Goal: Task Accomplishment & Management: Manage account settings

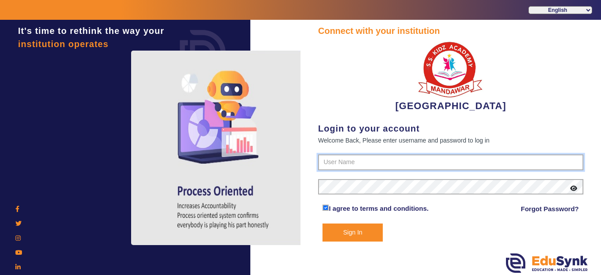
type input "9928895959"
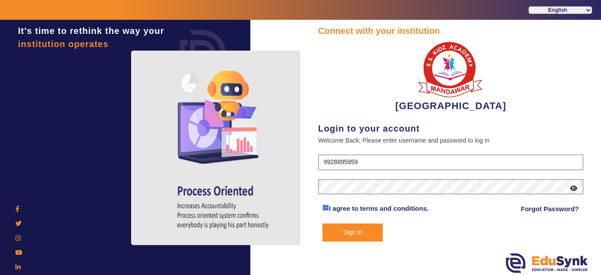
click at [363, 236] on button "Sign In" at bounding box center [353, 233] width 60 height 18
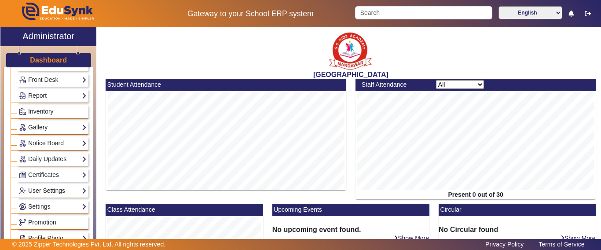
scroll to position [396, 0]
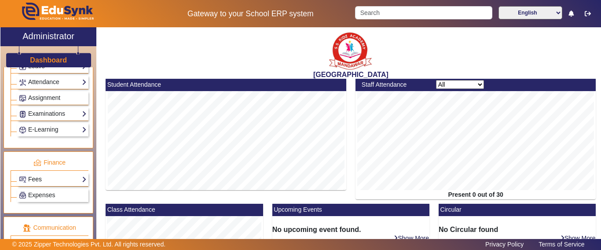
click at [43, 180] on link "Fees" at bounding box center [53, 179] width 68 height 10
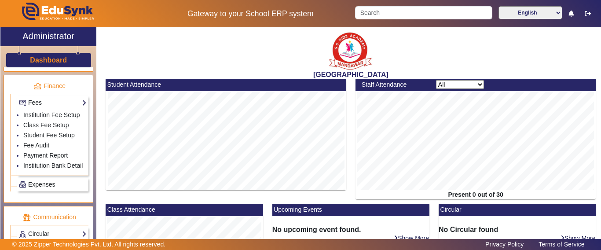
scroll to position [484, 0]
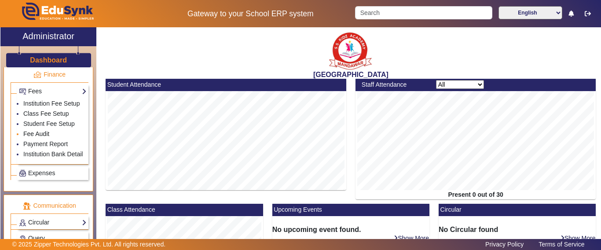
click at [33, 137] on link "Fee Audit" at bounding box center [36, 133] width 26 height 7
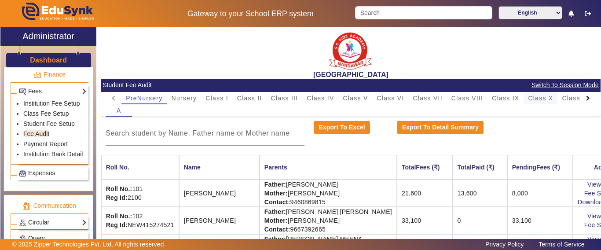
click at [539, 97] on span "Class X" at bounding box center [540, 98] width 25 height 6
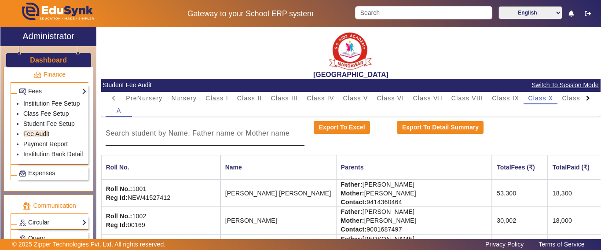
click at [213, 140] on div at bounding box center [205, 133] width 199 height 25
click at [212, 135] on input at bounding box center [205, 133] width 199 height 11
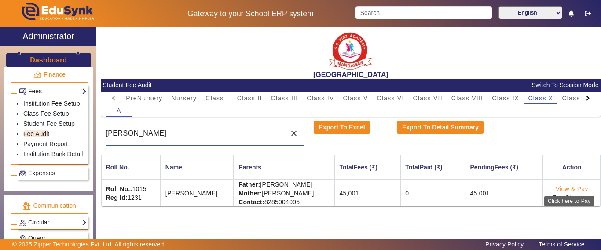
type input "[PERSON_NAME]"
click at [565, 188] on link "View & Pay" at bounding box center [572, 188] width 33 height 7
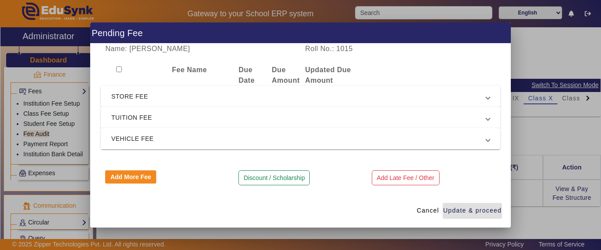
click at [137, 114] on span "TUITION FEE" at bounding box center [298, 117] width 375 height 11
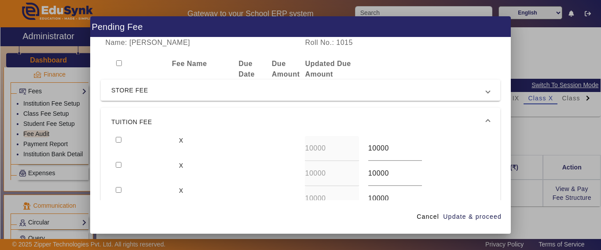
click at [118, 138] on input "checkbox" at bounding box center [119, 140] width 6 height 6
checkbox input "true"
click at [119, 165] on input "checkbox" at bounding box center [119, 165] width 6 height 6
checkbox input "true"
click at [121, 191] on input "checkbox" at bounding box center [119, 190] width 6 height 6
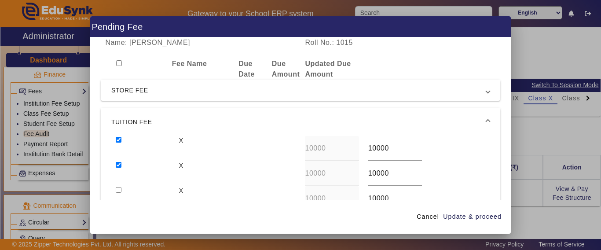
checkbox input "true"
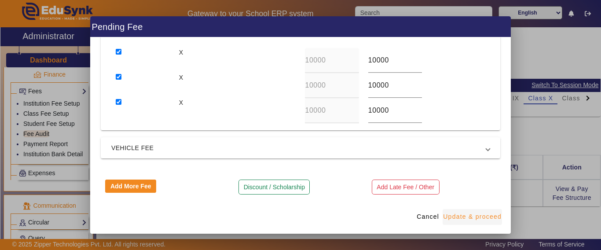
click at [473, 216] on span "Update & proceed" at bounding box center [472, 216] width 59 height 9
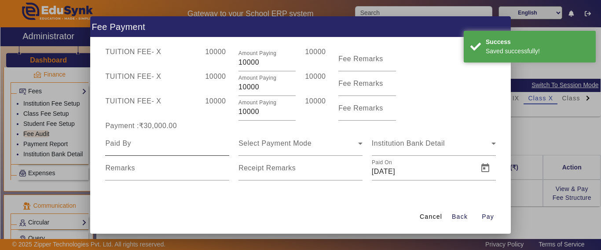
scroll to position [44, 0]
click at [180, 141] on input at bounding box center [167, 143] width 124 height 11
type input "[PERSON_NAME]"
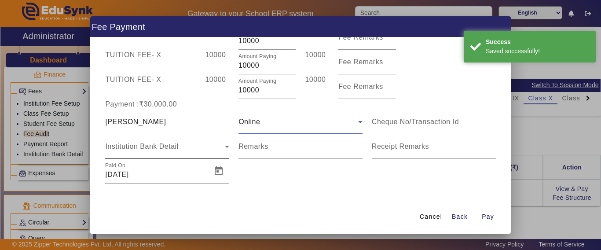
scroll to position [68, 0]
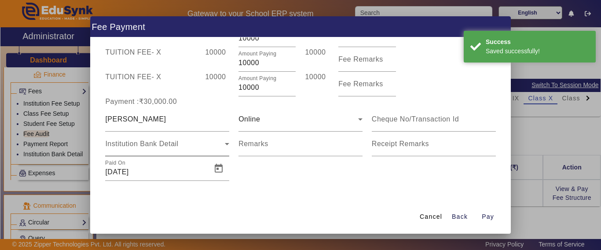
click at [159, 151] on div "Institution Bank Detail" at bounding box center [167, 144] width 124 height 25
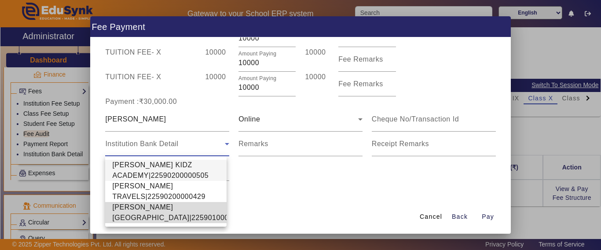
click at [139, 216] on span "[PERSON_NAME][GEOGRAPHIC_DATA]|22590100002640" at bounding box center [180, 212] width 137 height 21
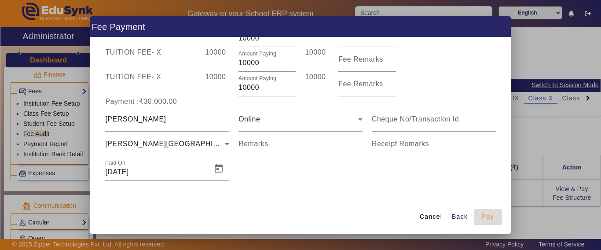
click at [488, 214] on span "Pay" at bounding box center [488, 216] width 12 height 9
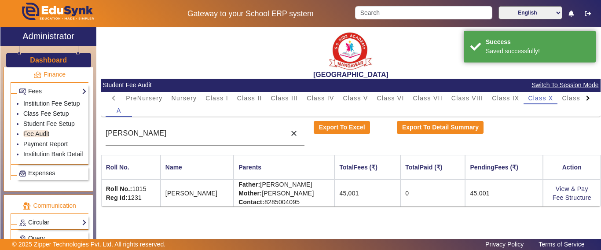
scroll to position [0, 0]
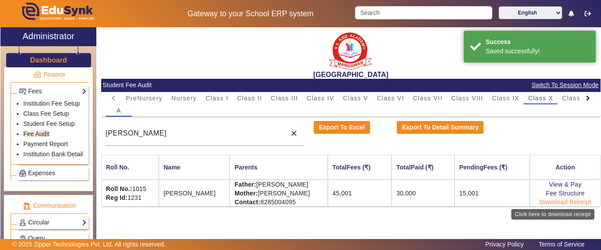
click at [561, 202] on link "Download Receipt" at bounding box center [565, 201] width 52 height 7
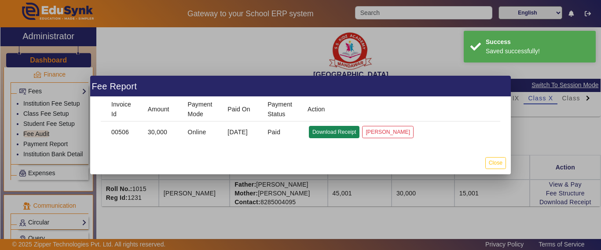
click at [335, 131] on button "Download Receipt" at bounding box center [334, 132] width 51 height 12
click at [495, 164] on button "Close" at bounding box center [495, 163] width 21 height 12
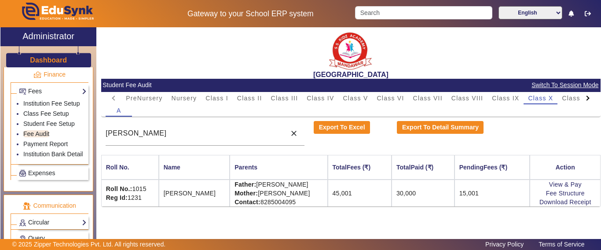
click at [589, 98] on div at bounding box center [587, 97] width 5 height 5
click at [589, 98] on mat-tab-header "PreNursery Nursery Class I Class II Class III Class IV Class V Class VI Class V…" at bounding box center [351, 98] width 490 height 12
click at [505, 99] on span "Class XII" at bounding box center [500, 98] width 29 height 6
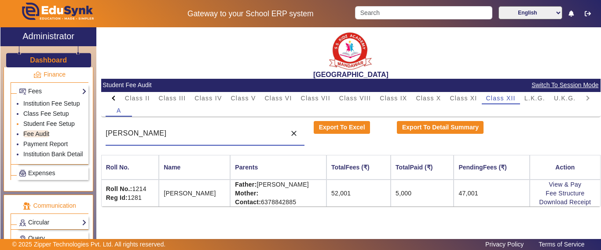
drag, startPoint x: 171, startPoint y: 136, endPoint x: 44, endPoint y: 131, distance: 127.3
click at [44, 131] on div "X Administrator Dashboard Administration Institution Institution Details Sessio…" at bounding box center [300, 144] width 600 height 234
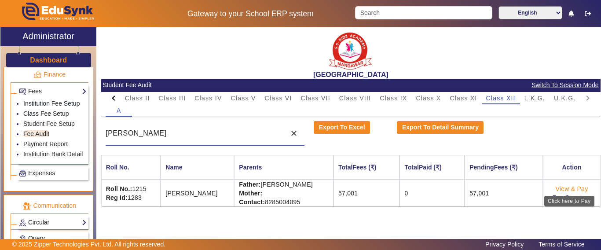
type input "[PERSON_NAME]"
click at [562, 187] on link "View & Pay" at bounding box center [572, 188] width 33 height 7
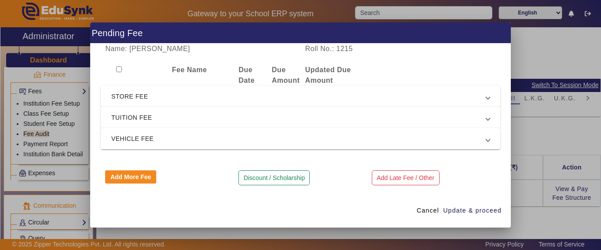
click at [150, 119] on span "TUITION FEE" at bounding box center [298, 117] width 375 height 11
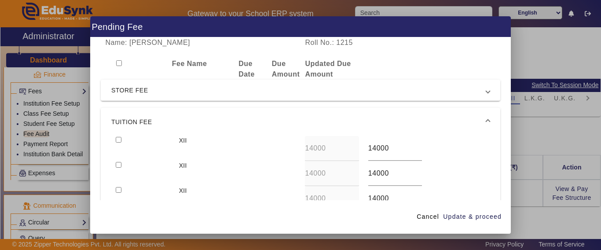
click at [118, 141] on input "checkbox" at bounding box center [119, 140] width 6 height 6
checkbox input "true"
click at [117, 165] on input "checkbox" at bounding box center [119, 165] width 6 height 6
checkbox input "true"
click at [492, 216] on span "Update & proceed" at bounding box center [472, 216] width 59 height 9
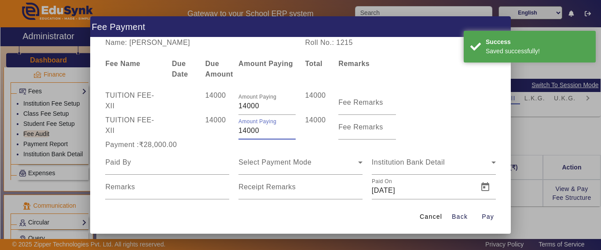
drag, startPoint x: 269, startPoint y: 129, endPoint x: 215, endPoint y: 132, distance: 54.2
click at [218, 130] on div "TUITION FEE - XII 14000 Amount Paying 14000 14000 Fee Remarks" at bounding box center [301, 127] width 400 height 25
type input "6000"
click at [215, 132] on div "14000" at bounding box center [217, 127] width 33 height 25
click at [138, 163] on input at bounding box center [167, 162] width 124 height 11
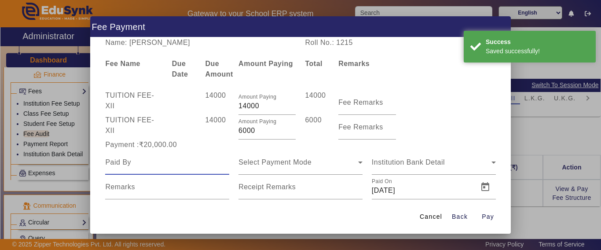
drag, startPoint x: 138, startPoint y: 163, endPoint x: 156, endPoint y: 156, distance: 19.6
click at [149, 163] on input at bounding box center [167, 162] width 124 height 11
type input "[PERSON_NAME]"
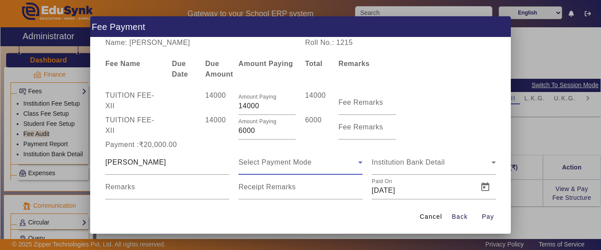
click at [267, 160] on span "Select Payment Mode" at bounding box center [274, 161] width 73 height 7
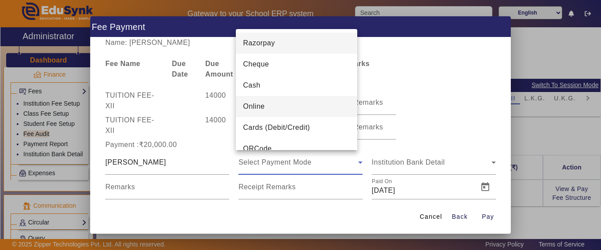
click at [257, 107] on span "Online" at bounding box center [254, 106] width 22 height 11
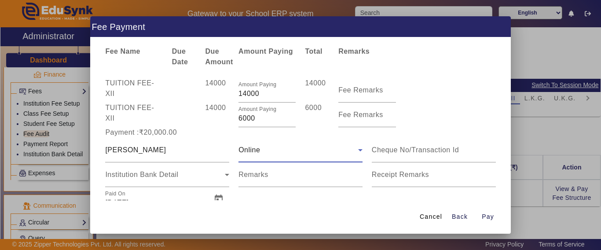
scroll to position [43, 0]
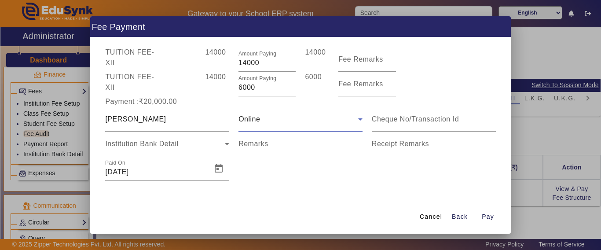
click at [157, 144] on span "Institution Bank Detail" at bounding box center [141, 143] width 73 height 7
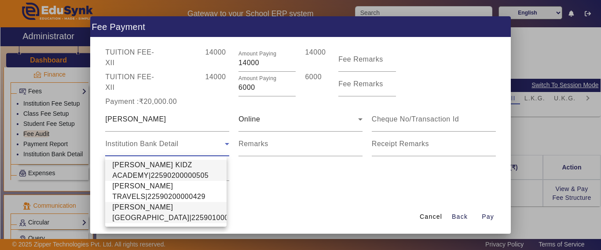
click at [137, 222] on span "[PERSON_NAME][GEOGRAPHIC_DATA]|22590100002640" at bounding box center [180, 212] width 137 height 21
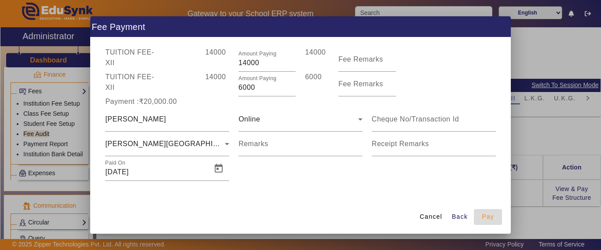
click at [491, 216] on span "Pay" at bounding box center [488, 216] width 12 height 9
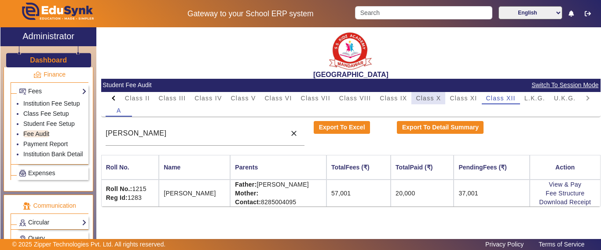
click at [433, 99] on span "Class X" at bounding box center [428, 98] width 25 height 6
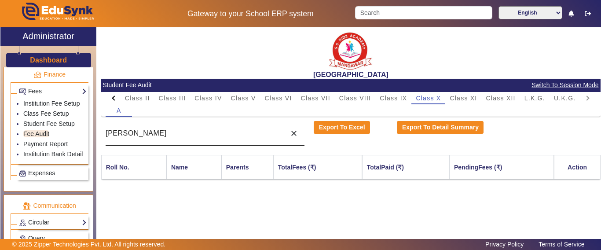
click at [214, 134] on input "[PERSON_NAME]" at bounding box center [194, 133] width 176 height 11
drag, startPoint x: 214, startPoint y: 134, endPoint x: 99, endPoint y: 131, distance: 115.3
click at [99, 131] on div "[GEOGRAPHIC_DATA] Student Fee Audit Switch To Session Mode PreNursery Nursery C…" at bounding box center [348, 139] width 504 height 224
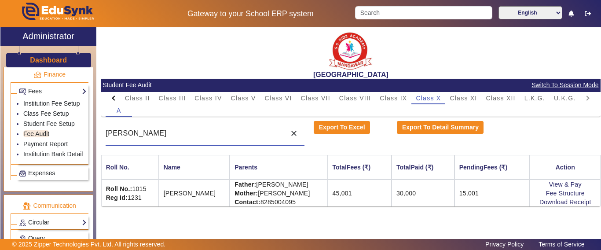
type input "[PERSON_NAME]"
click at [381, 15] on input "Search" at bounding box center [423, 12] width 137 height 13
click at [497, 98] on span "Class XII" at bounding box center [500, 98] width 29 height 6
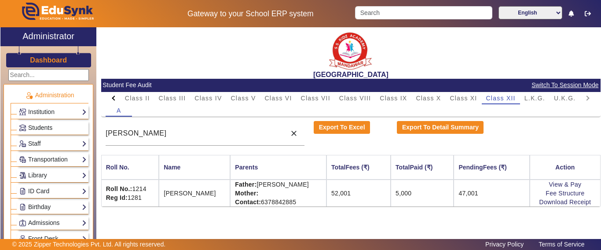
click at [45, 129] on span "Students" at bounding box center [40, 127] width 24 height 7
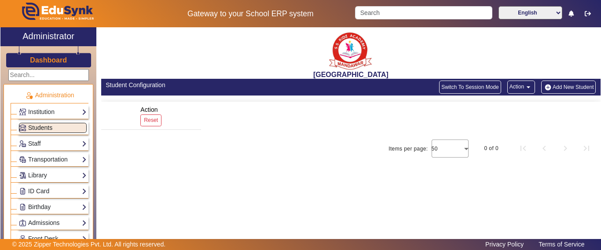
click at [35, 128] on span "Students" at bounding box center [40, 127] width 24 height 7
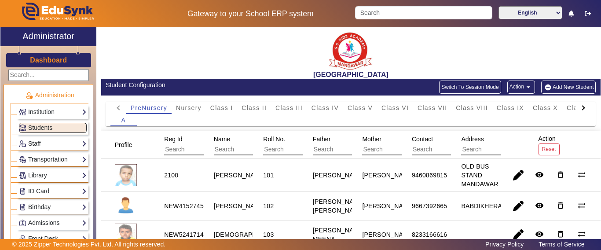
click at [580, 107] on div at bounding box center [582, 107] width 5 height 5
click at [576, 107] on mat-tab-header "PreNursery Nursery Class I Class II Class III Class IV Class V Class VI Class V…" at bounding box center [350, 108] width 481 height 12
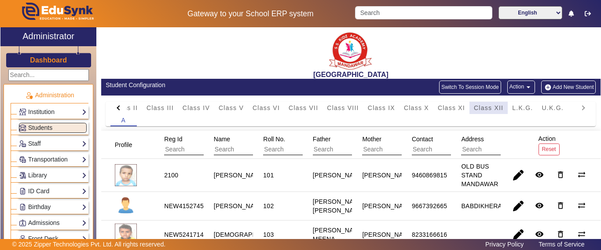
click at [493, 108] on span "Class XII" at bounding box center [488, 108] width 29 height 6
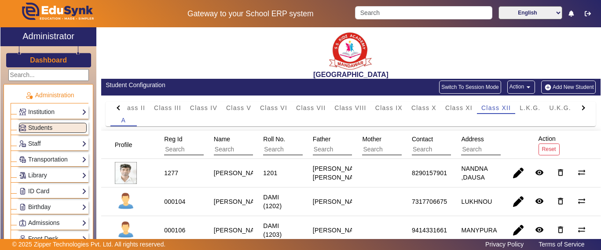
click at [237, 151] on input "text" at bounding box center [253, 149] width 79 height 11
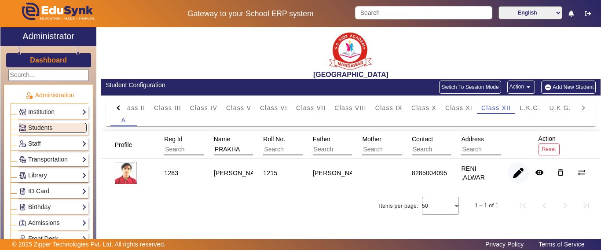
type input "PRAKHA"
click at [515, 174] on span "button" at bounding box center [518, 172] width 21 height 21
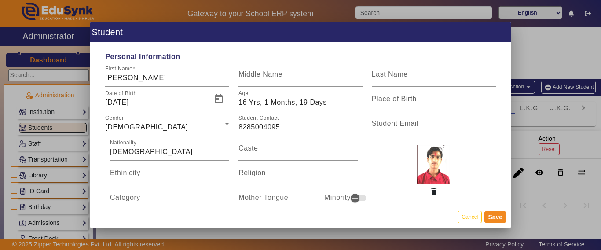
click at [409, 12] on div at bounding box center [300, 125] width 601 height 250
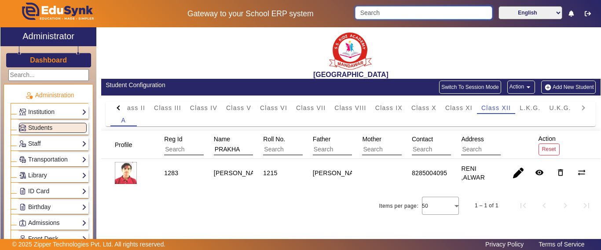
click at [407, 12] on input "Search" at bounding box center [423, 12] width 137 height 13
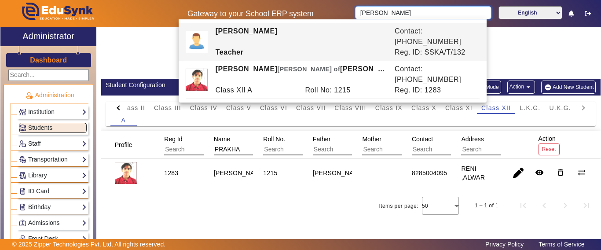
drag, startPoint x: 396, startPoint y: 13, endPoint x: 340, endPoint y: 11, distance: 56.8
click at [340, 11] on div "Gateway to your School ERP system [PERSON_NAME] English हिंदी (Hindi) ಕನ್ನಡ (Ka…" at bounding box center [300, 13] width 600 height 27
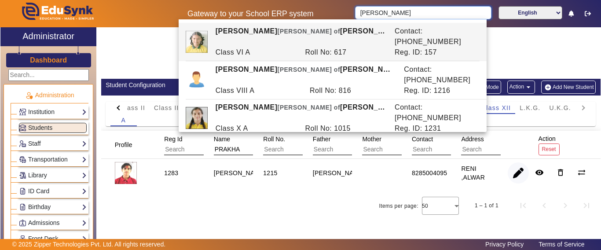
type input "[PERSON_NAME]"
click at [521, 175] on span "button" at bounding box center [518, 172] width 21 height 21
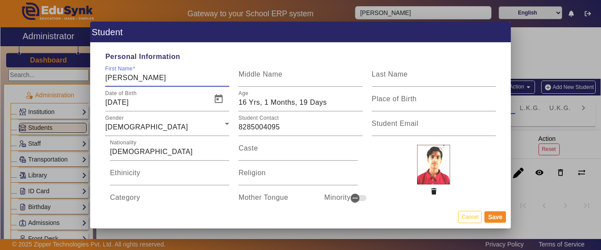
drag, startPoint x: 155, startPoint y: 79, endPoint x: 107, endPoint y: 73, distance: 48.7
click at [107, 73] on input "[PERSON_NAME]" at bounding box center [167, 78] width 124 height 11
click at [163, 79] on input "[PERSON_NAME]" at bounding box center [167, 78] width 124 height 11
type input "[PERSON_NAME]"
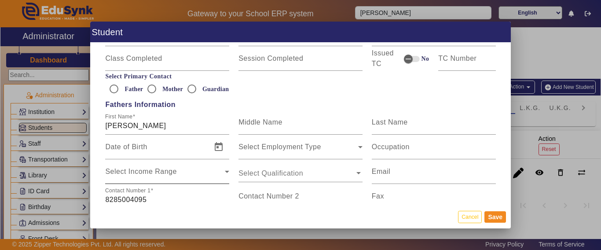
scroll to position [616, 0]
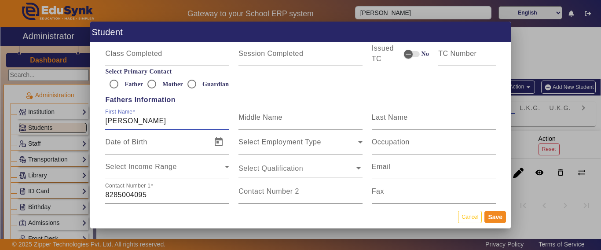
drag, startPoint x: 146, startPoint y: 120, endPoint x: 114, endPoint y: 120, distance: 32.6
click at [114, 120] on input "[PERSON_NAME]" at bounding box center [167, 121] width 124 height 11
type input "D"
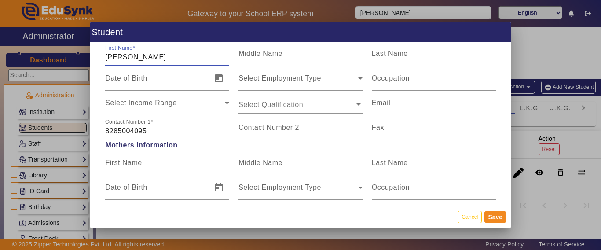
scroll to position [704, 0]
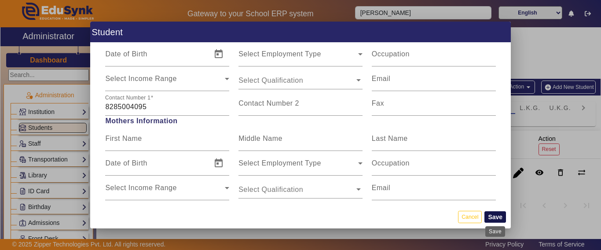
type input "[PERSON_NAME]"
click at [497, 220] on button "Save" at bounding box center [495, 216] width 22 height 11
click at [499, 216] on button "Save" at bounding box center [495, 216] width 22 height 11
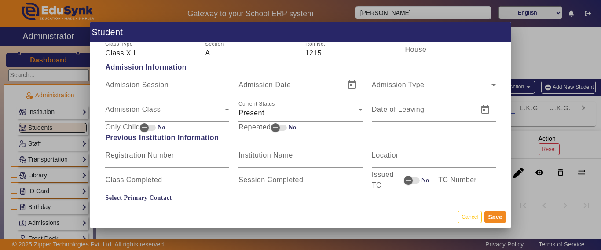
scroll to position [572, 0]
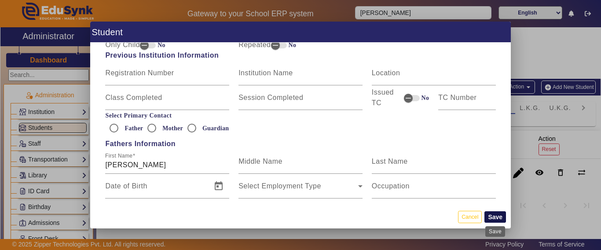
click at [497, 216] on button "Save" at bounding box center [495, 216] width 22 height 11
drag, startPoint x: 582, startPoint y: 198, endPoint x: 576, endPoint y: 199, distance: 5.6
click at [581, 198] on div at bounding box center [300, 125] width 601 height 250
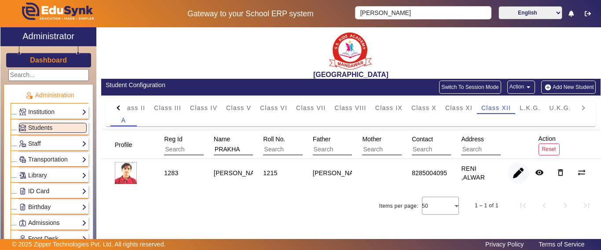
click at [511, 176] on span "button" at bounding box center [518, 172] width 21 height 21
click at [45, 55] on link "Dashboard" at bounding box center [48, 59] width 38 height 9
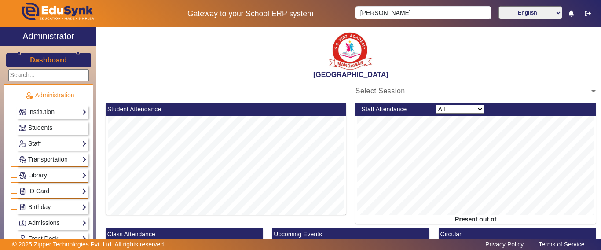
click at [36, 129] on span "Students" at bounding box center [40, 127] width 24 height 7
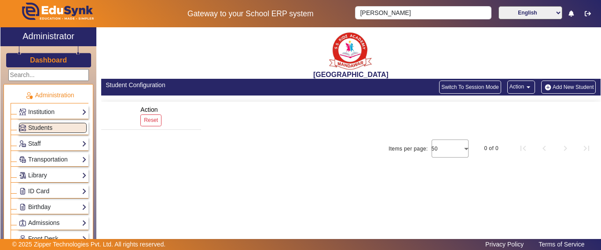
click at [55, 60] on h3 "Dashboard" at bounding box center [48, 60] width 37 height 8
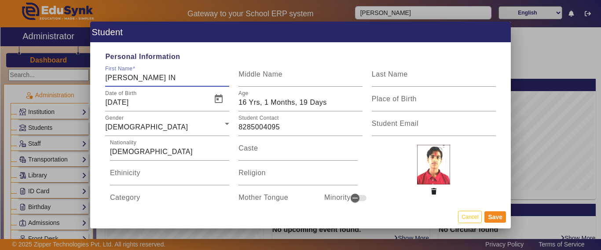
type input "[PERSON_NAME]"
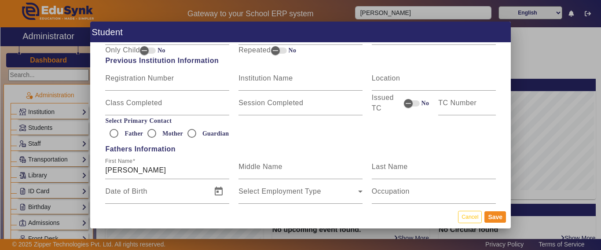
scroll to position [572, 0]
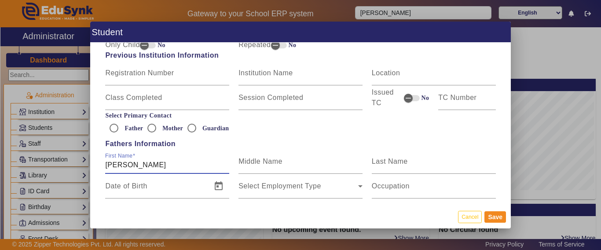
click at [145, 163] on input "[PERSON_NAME]" at bounding box center [167, 165] width 124 height 11
click at [145, 164] on input "[PERSON_NAME]" at bounding box center [167, 165] width 124 height 11
click at [148, 164] on input "[PERSON_NAME]" at bounding box center [167, 165] width 124 height 11
drag, startPoint x: 148, startPoint y: 164, endPoint x: 45, endPoint y: 160, distance: 102.6
click at [45, 160] on div "Student Personal Information First Name [PERSON_NAME][GEOGRAPHIC_DATA] Middle N…" at bounding box center [300, 125] width 601 height 250
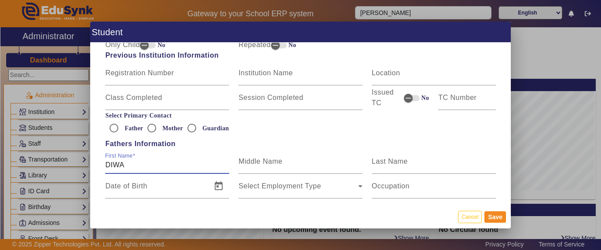
type input "[PERSON_NAME]"
click at [496, 219] on button "Save" at bounding box center [495, 216] width 22 height 11
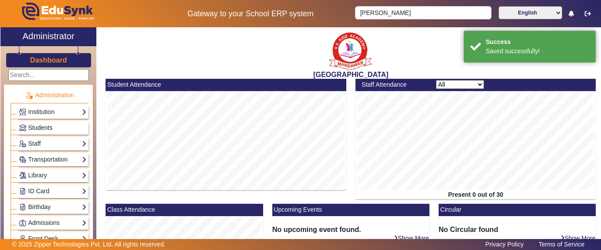
click at [48, 127] on span "Students" at bounding box center [40, 127] width 24 height 7
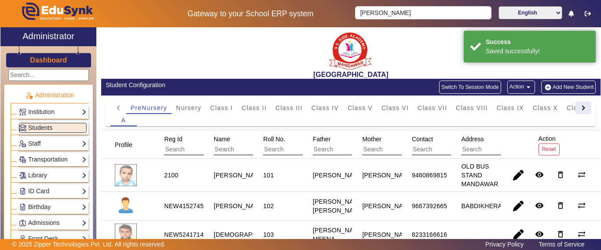
click at [580, 108] on div at bounding box center [582, 107] width 5 height 5
click at [573, 108] on mat-tab-header "PreNursery Nursery Class I Class II Class III Class IV Class V Class VI Class V…" at bounding box center [350, 108] width 481 height 12
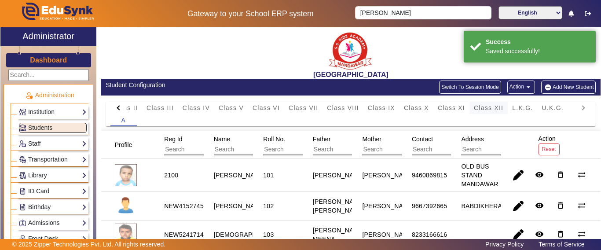
click at [491, 105] on span "Class XII" at bounding box center [488, 108] width 29 height 6
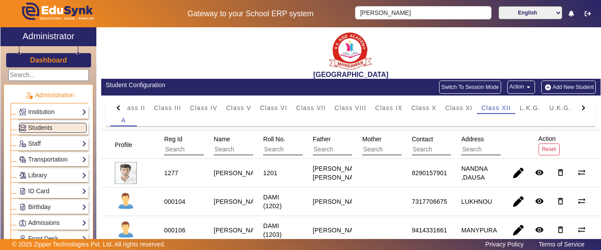
click at [229, 151] on input "text" at bounding box center [253, 149] width 79 height 11
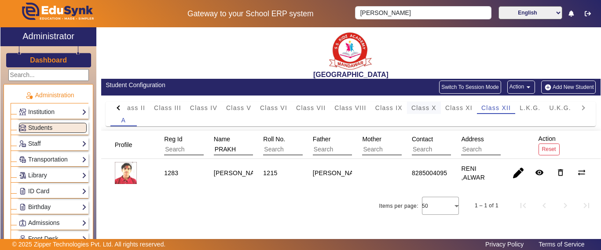
click at [415, 106] on span "Class X" at bounding box center [423, 108] width 25 height 6
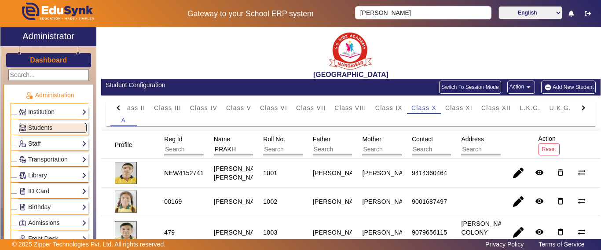
drag, startPoint x: 238, startPoint y: 150, endPoint x: 195, endPoint y: 149, distance: 42.7
click at [195, 149] on mat-header-row "Profile Reg Id Name PRAKH Roll No. Father Mother Contact Address Action Reset" at bounding box center [350, 145] width 499 height 28
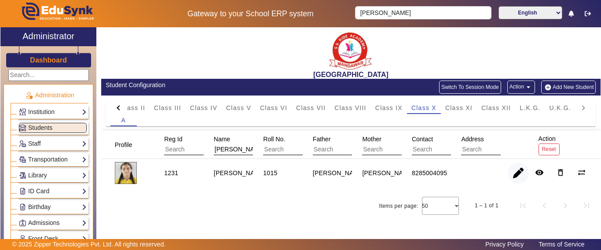
type input "[PERSON_NAME]"
click at [521, 173] on span "button" at bounding box center [518, 172] width 21 height 21
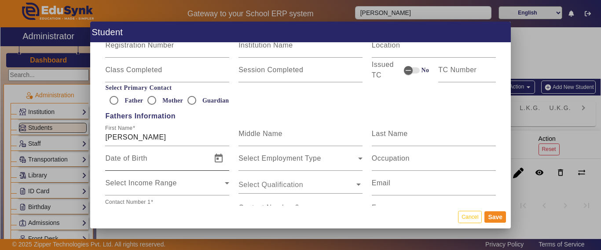
scroll to position [616, 0]
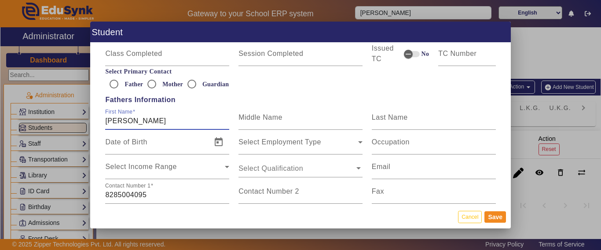
drag, startPoint x: 151, startPoint y: 118, endPoint x: 82, endPoint y: 117, distance: 69.1
click at [82, 117] on div "Student Personal Information First Name [PERSON_NAME] Middle Name Last Name [PE…" at bounding box center [300, 125] width 601 height 250
type input "[PERSON_NAME]"
click at [489, 218] on button "Save" at bounding box center [495, 216] width 22 height 11
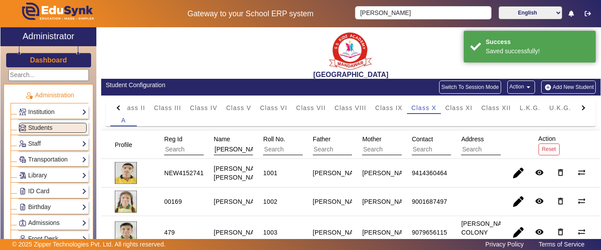
click at [54, 62] on h3 "Dashboard" at bounding box center [48, 60] width 37 height 8
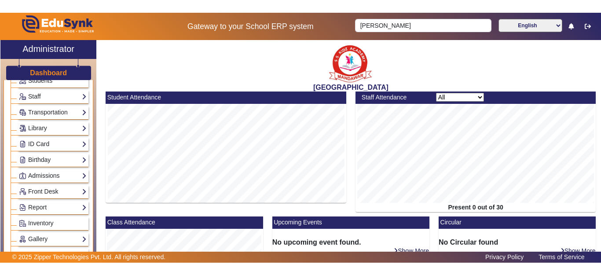
scroll to position [396, 0]
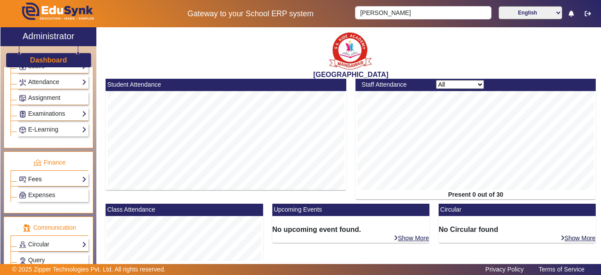
click at [49, 179] on link "Fees" at bounding box center [53, 179] width 68 height 10
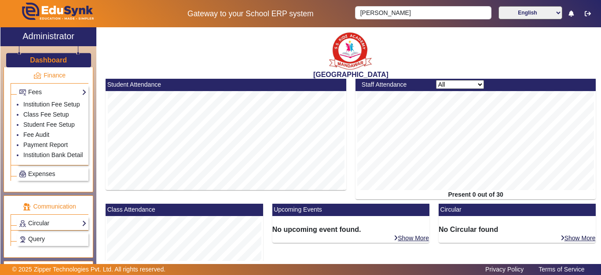
scroll to position [484, 0]
click at [36, 147] on link "Payment Report" at bounding box center [45, 143] width 44 height 7
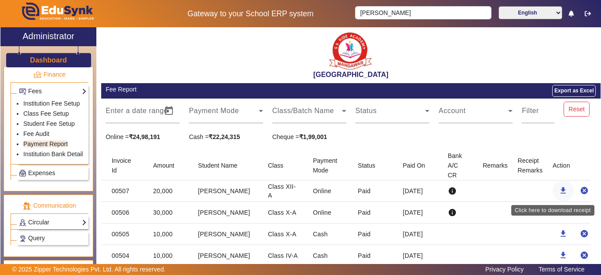
click at [559, 190] on mat-icon "download" at bounding box center [563, 190] width 9 height 9
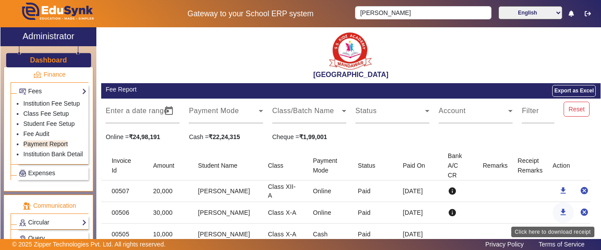
click at [559, 212] on mat-icon "download" at bounding box center [563, 212] width 9 height 9
